Goal: Task Accomplishment & Management: Manage account settings

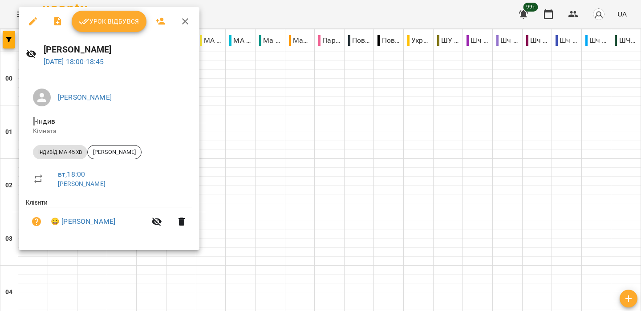
scroll to position [895, 0]
click at [105, 24] on span "Урок відбувся" at bounding box center [109, 21] width 61 height 11
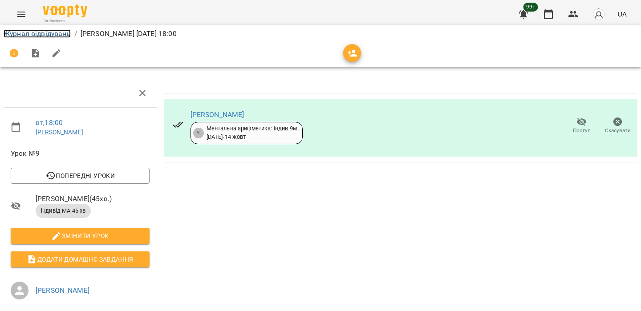
click at [32, 33] on link "Журнал відвідувань" at bounding box center [37, 33] width 67 height 8
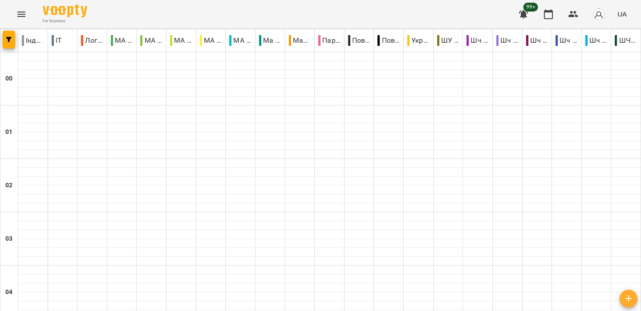
scroll to position [883, 0]
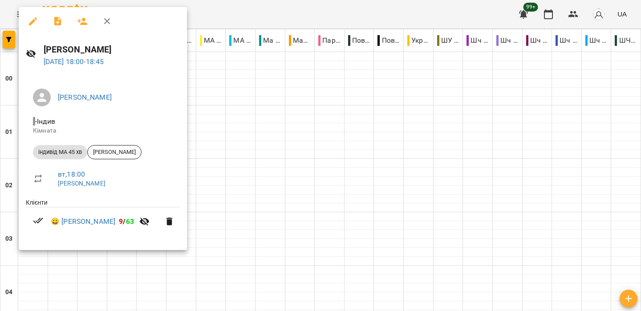
click at [193, 12] on div at bounding box center [320, 155] width 641 height 311
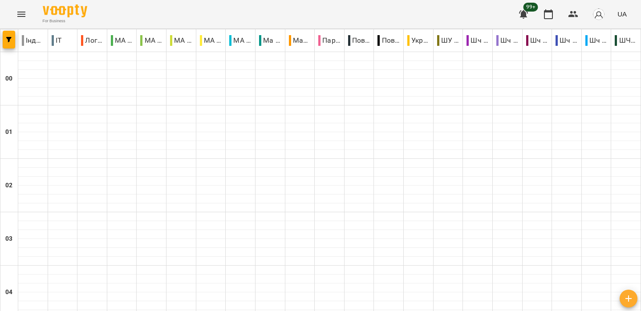
scroll to position [920, 0]
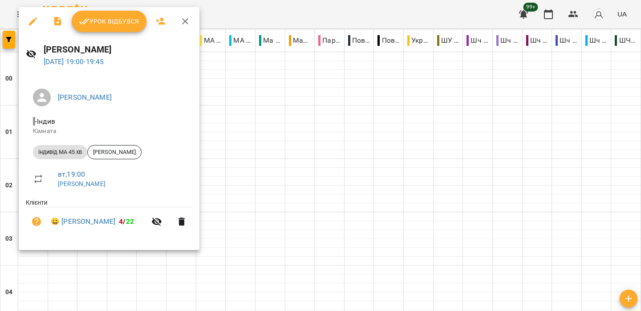
click at [269, 8] on div at bounding box center [320, 155] width 641 height 311
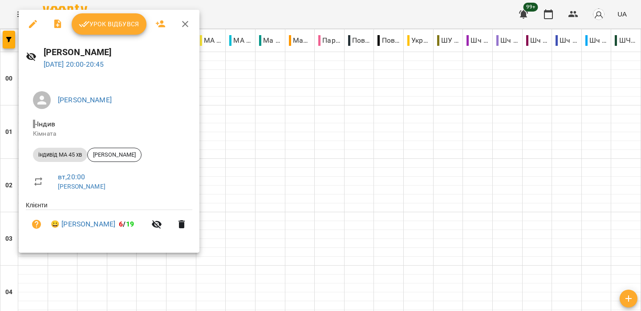
click at [296, 9] on div at bounding box center [320, 155] width 641 height 311
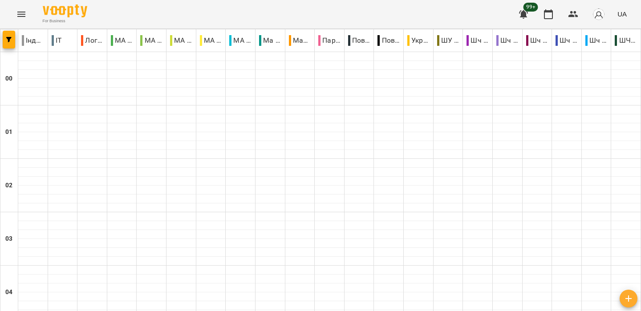
scroll to position [909, 0]
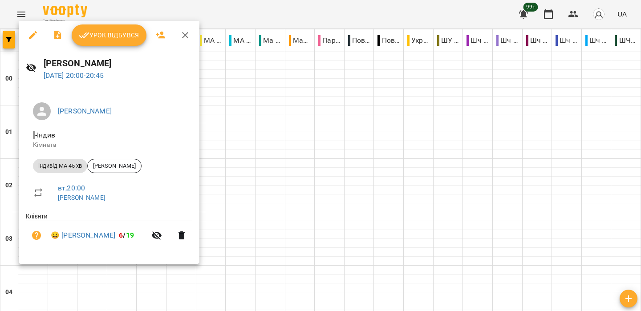
drag, startPoint x: 342, startPoint y: 8, endPoint x: 334, endPoint y: 21, distance: 15.6
click at [342, 8] on div at bounding box center [320, 155] width 641 height 311
